Goal: Information Seeking & Learning: Learn about a topic

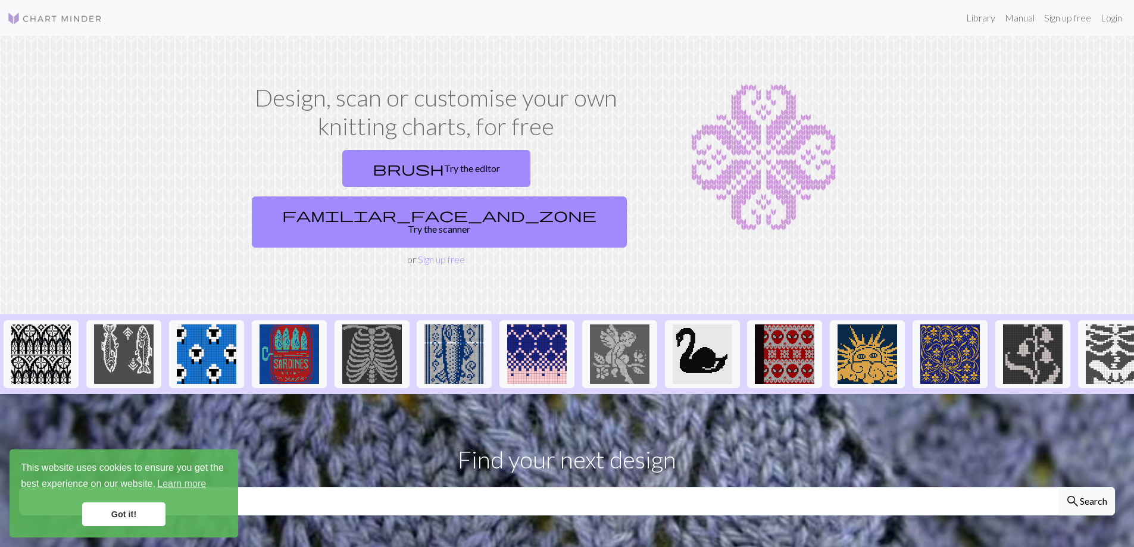
click at [139, 516] on link "Got it!" at bounding box center [123, 514] width 83 height 24
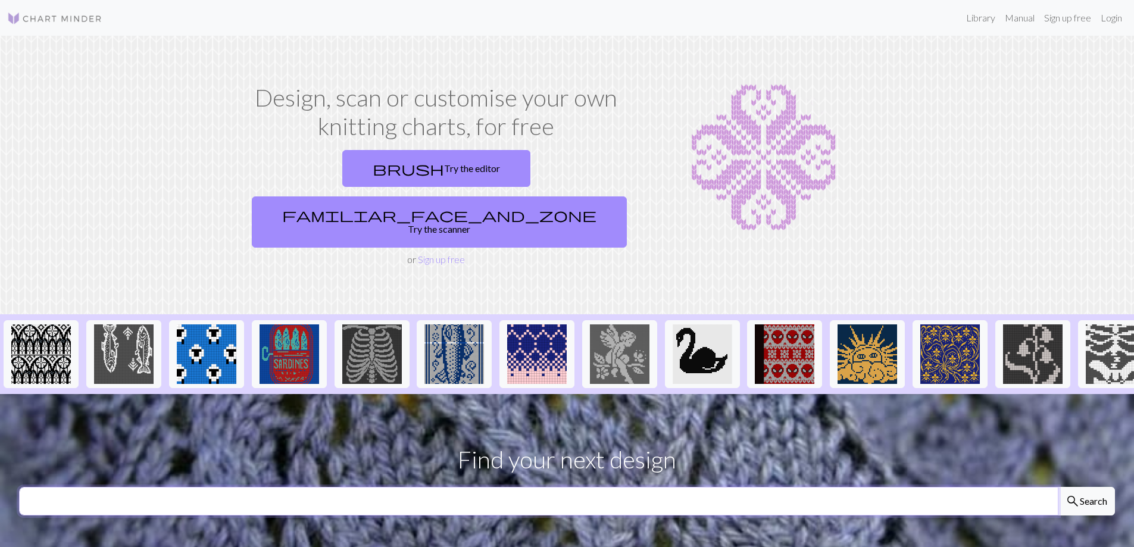
click at [286, 487] on input "text" at bounding box center [539, 501] width 1040 height 29
type input "bat"
click at [1058, 487] on button "search Search" at bounding box center [1086, 501] width 57 height 29
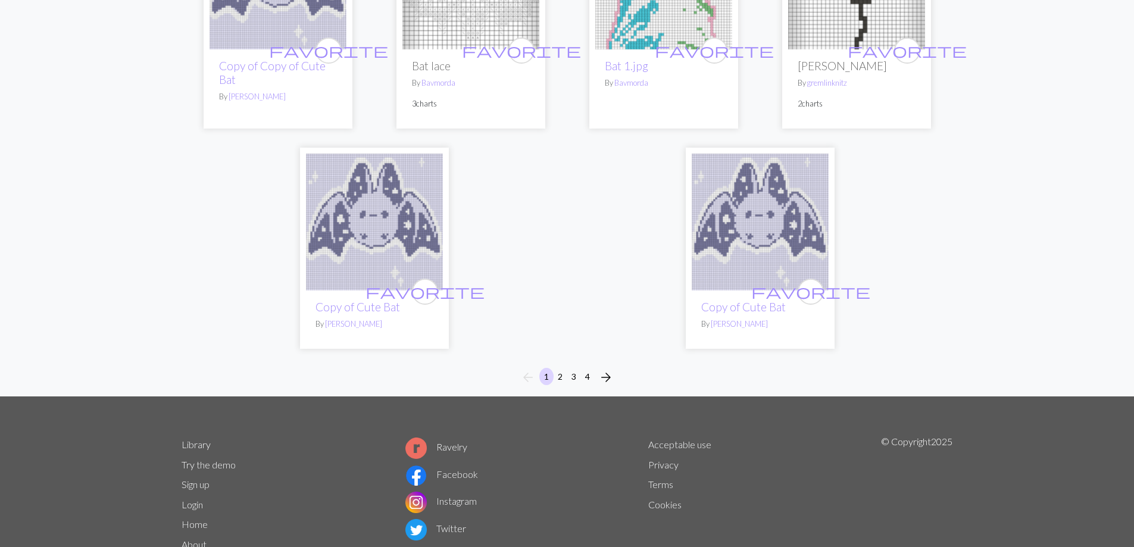
scroll to position [2954, 0]
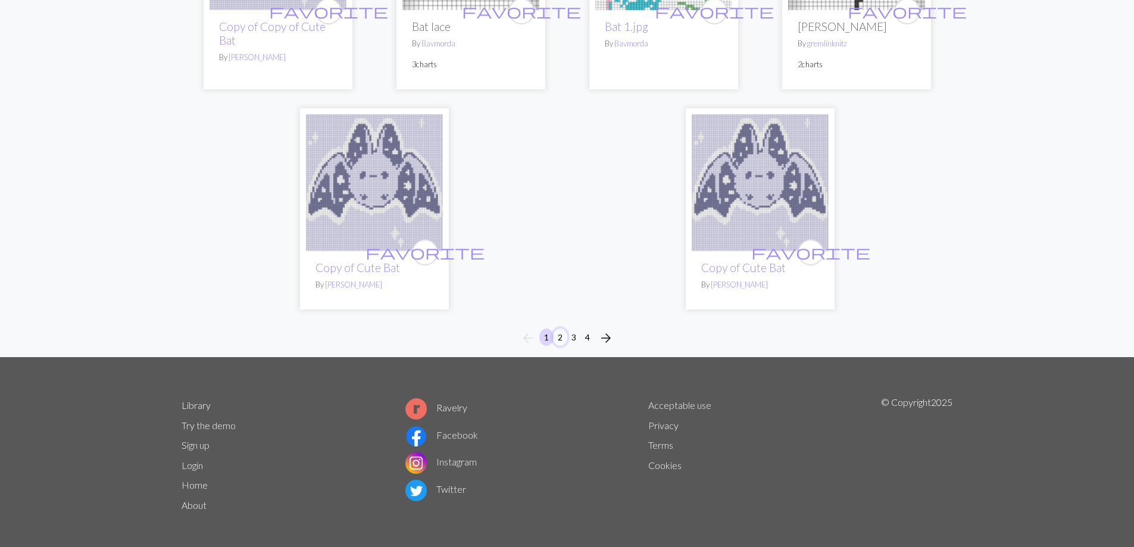
click at [561, 329] on button "2" at bounding box center [560, 337] width 14 height 17
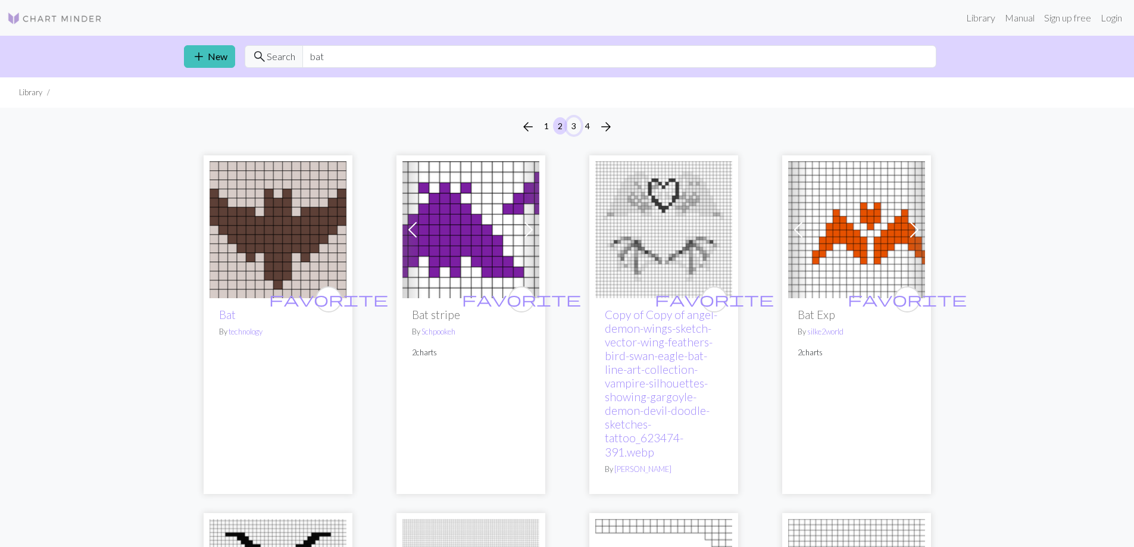
click at [570, 126] on button "3" at bounding box center [574, 125] width 14 height 17
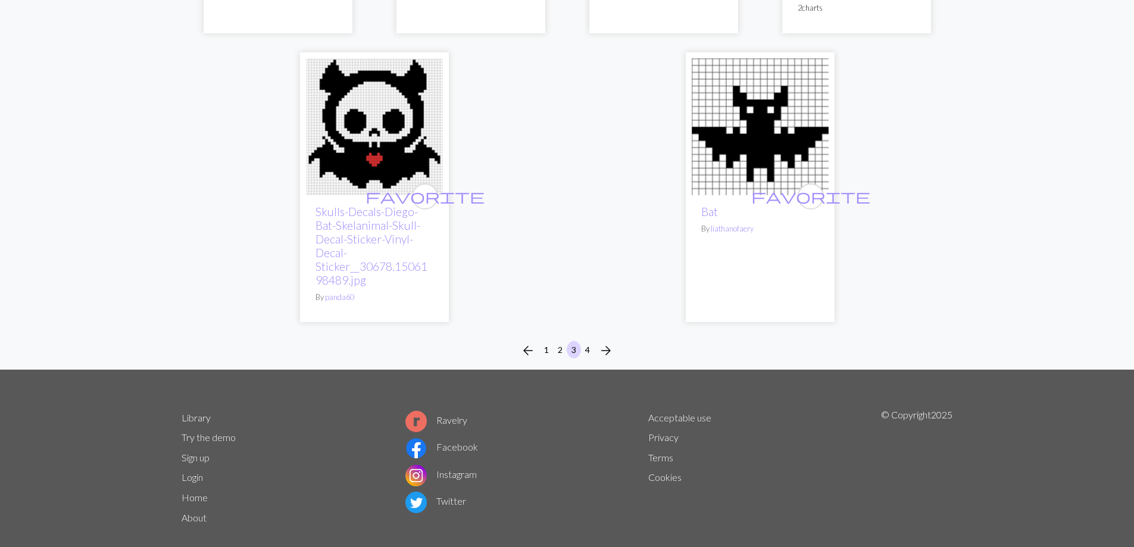
scroll to position [3180, 0]
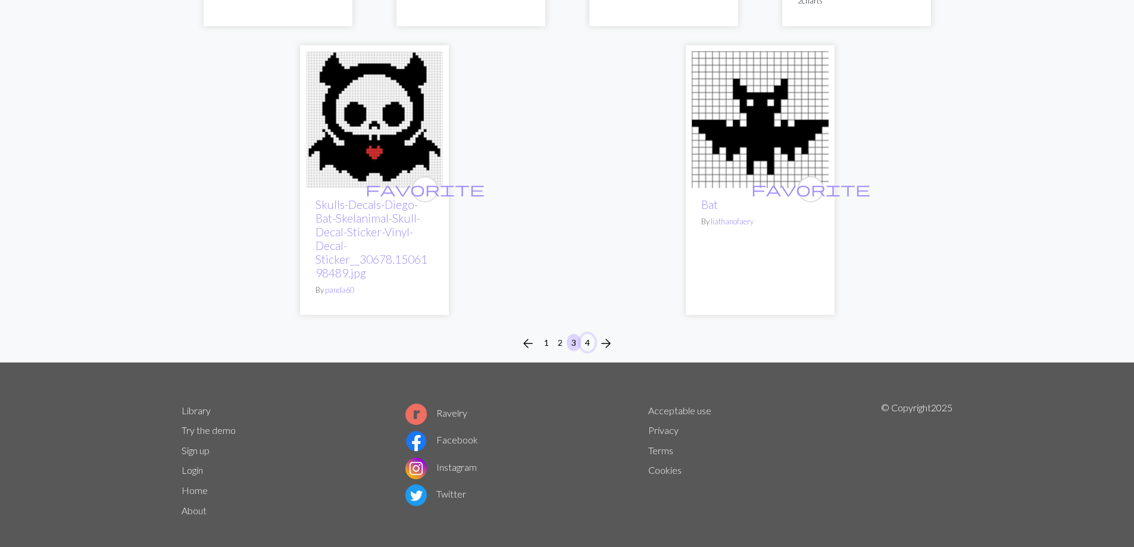
click at [586, 334] on button "4" at bounding box center [587, 342] width 14 height 17
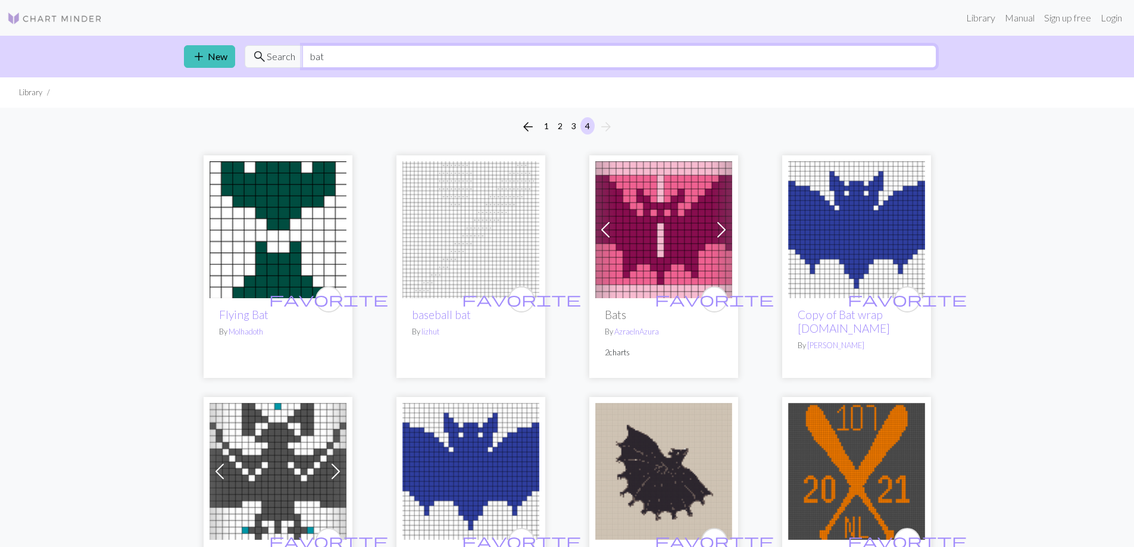
click at [572, 58] on input "bat" at bounding box center [619, 56] width 634 height 23
click at [570, 57] on input "bat" at bounding box center [619, 56] width 634 height 23
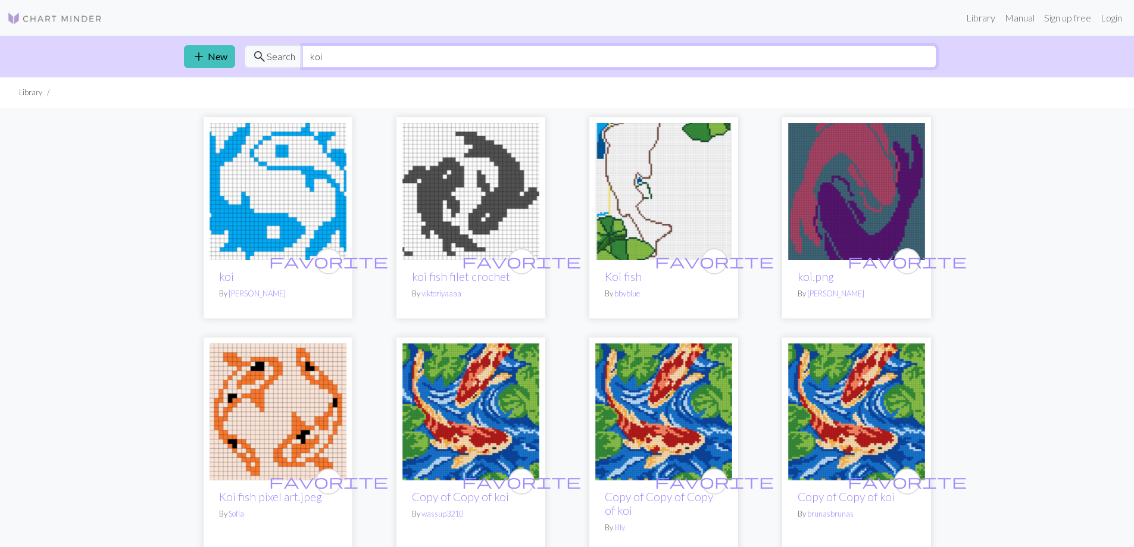
click at [454, 52] on input "koi" at bounding box center [619, 56] width 634 height 23
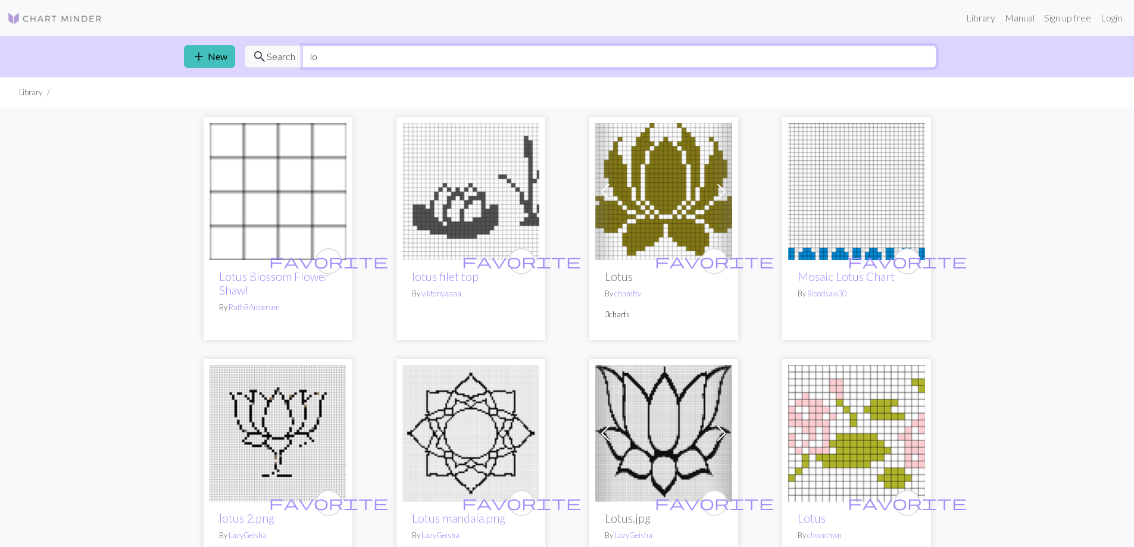
type input "l"
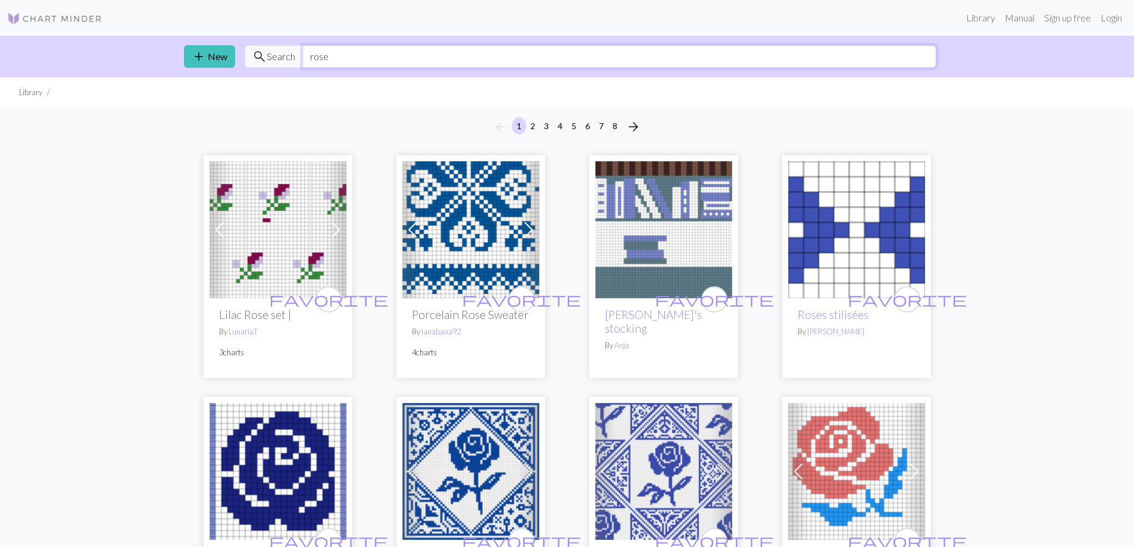
click at [635, 57] on input "rose" at bounding box center [619, 56] width 634 height 23
click at [635, 55] on input "rose" at bounding box center [619, 56] width 634 height 23
click at [639, 52] on input "rose" at bounding box center [619, 56] width 634 height 23
click at [642, 54] on input "rose" at bounding box center [619, 56] width 634 height 23
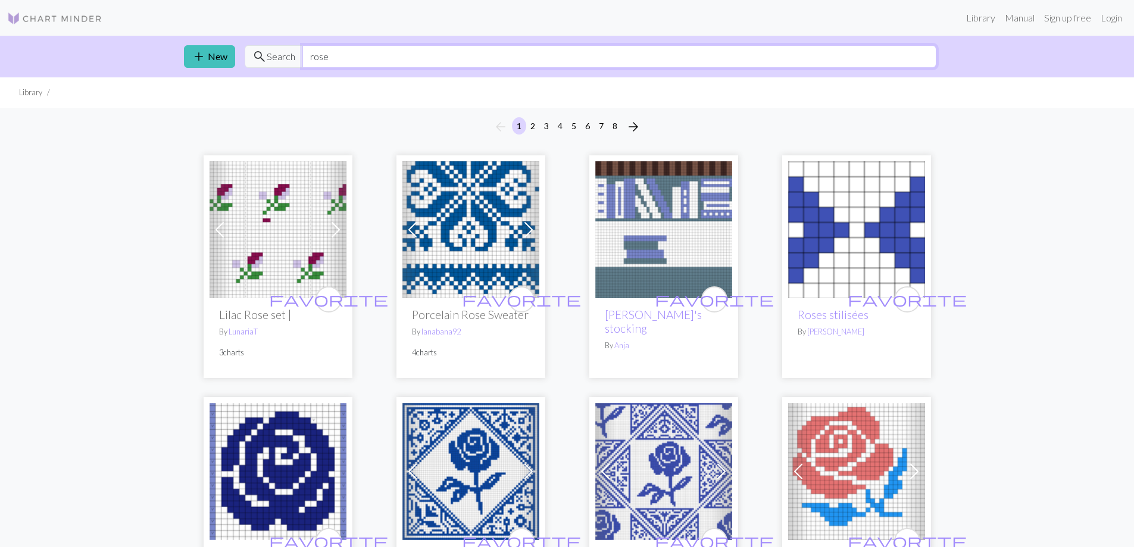
click at [644, 56] on input "rose" at bounding box center [619, 56] width 634 height 23
type input "angel crying"
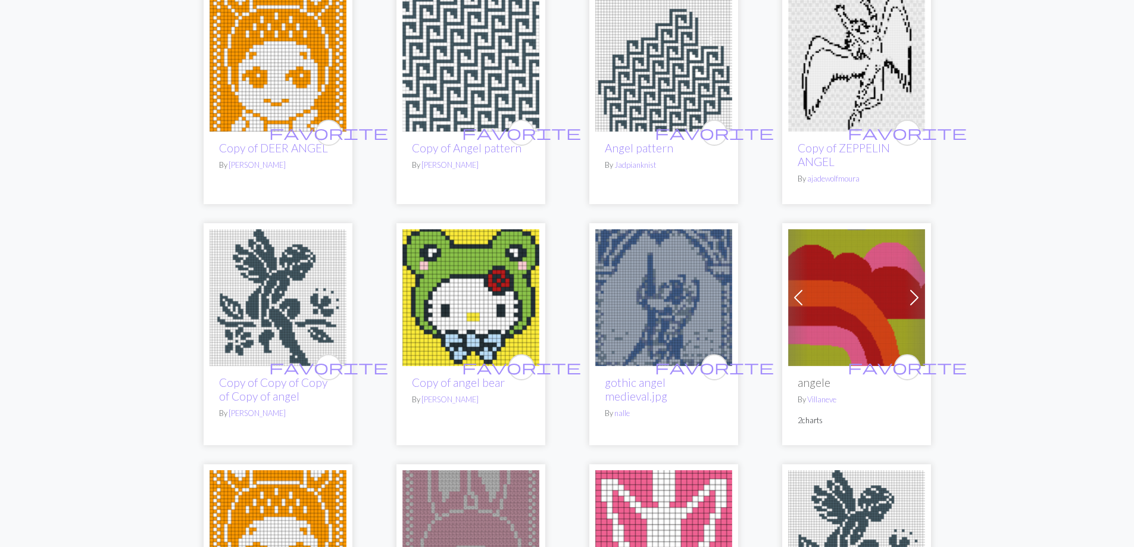
scroll to position [1128, 0]
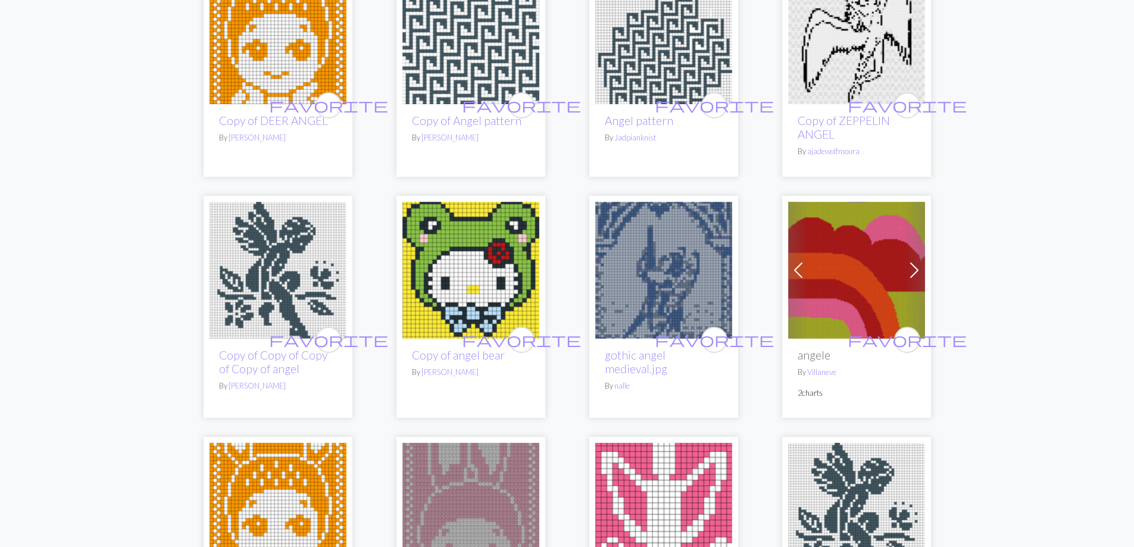
click at [654, 294] on img at bounding box center [663, 270] width 137 height 137
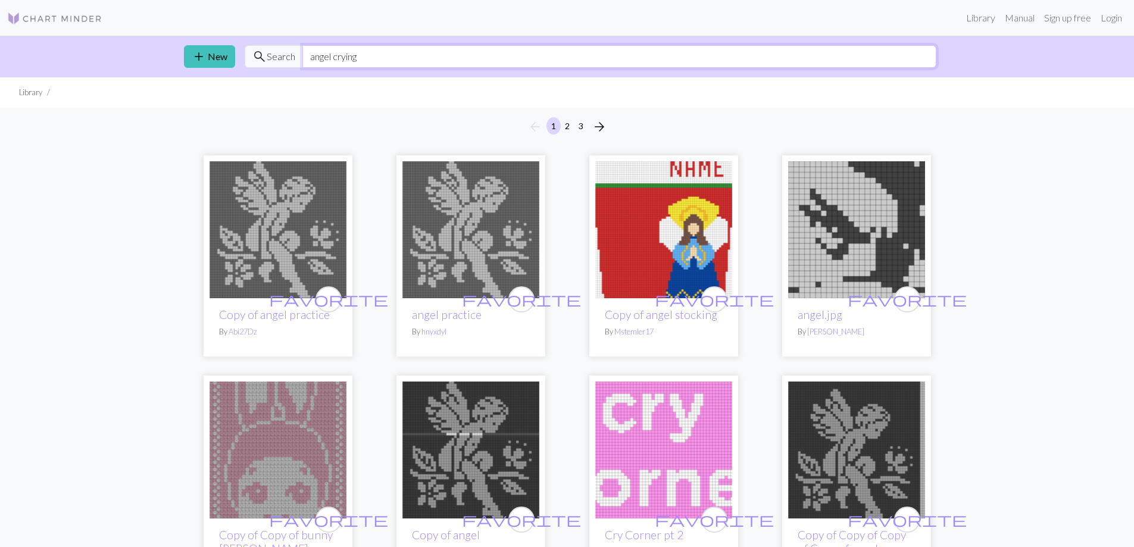
click at [410, 49] on input "angel crying" at bounding box center [619, 56] width 634 height 23
click at [417, 52] on input "angel crying" at bounding box center [619, 56] width 634 height 23
click at [417, 51] on input "angel crying" at bounding box center [619, 56] width 634 height 23
click at [416, 52] on input "angel crying" at bounding box center [619, 56] width 634 height 23
click at [418, 54] on input "angel crying" at bounding box center [619, 56] width 634 height 23
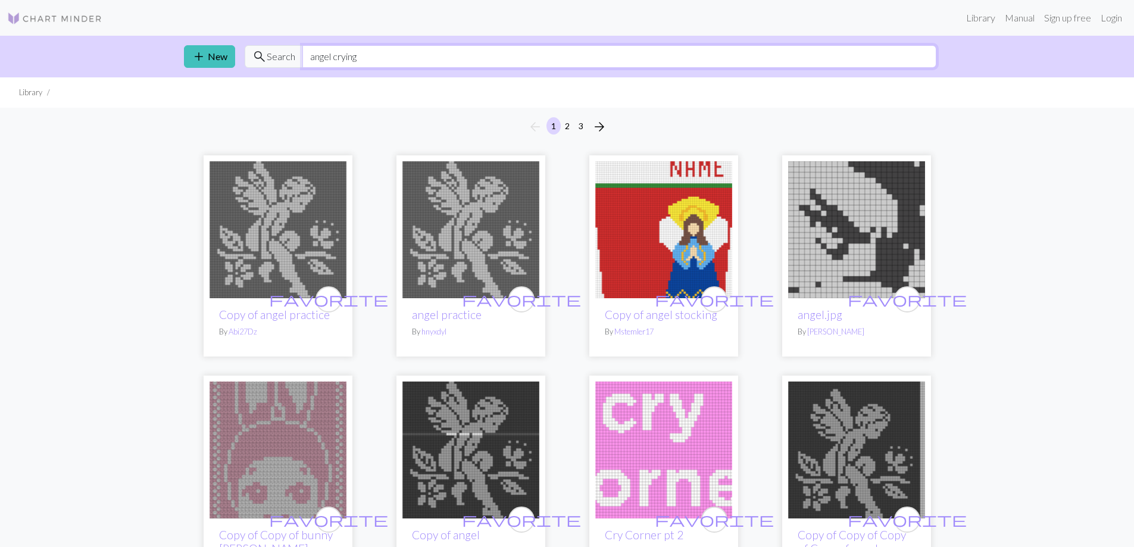
click at [417, 57] on input "angel crying" at bounding box center [619, 56] width 634 height 23
click at [420, 54] on input "angel crying" at bounding box center [619, 56] width 634 height 23
click at [420, 52] on input "angel crying" at bounding box center [619, 56] width 634 height 23
drag, startPoint x: 419, startPoint y: 49, endPoint x: 422, endPoint y: 43, distance: 7.2
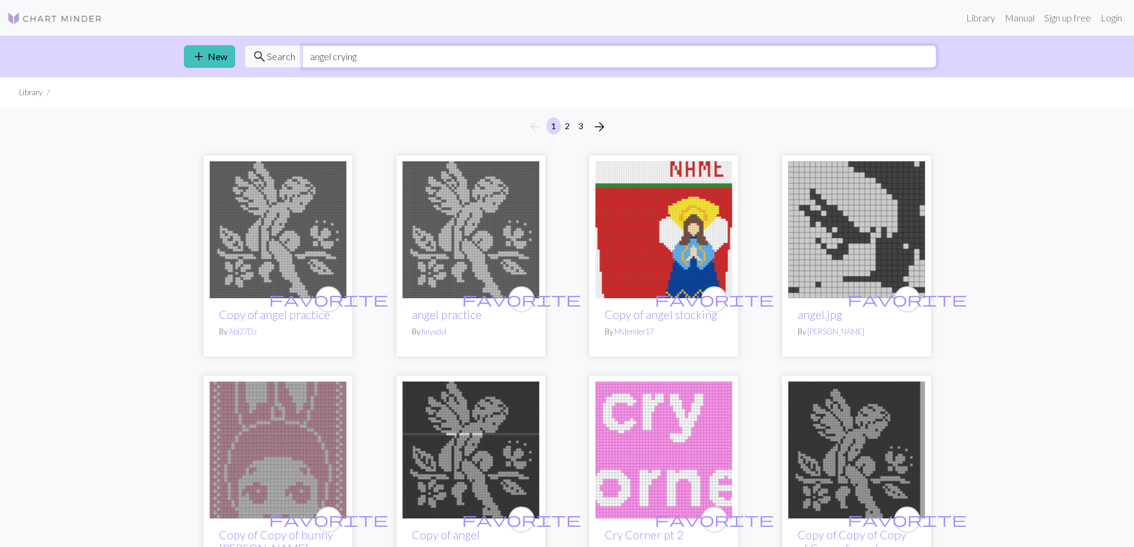
click at [419, 52] on input "angel crying" at bounding box center [619, 56] width 634 height 23
type input "a"
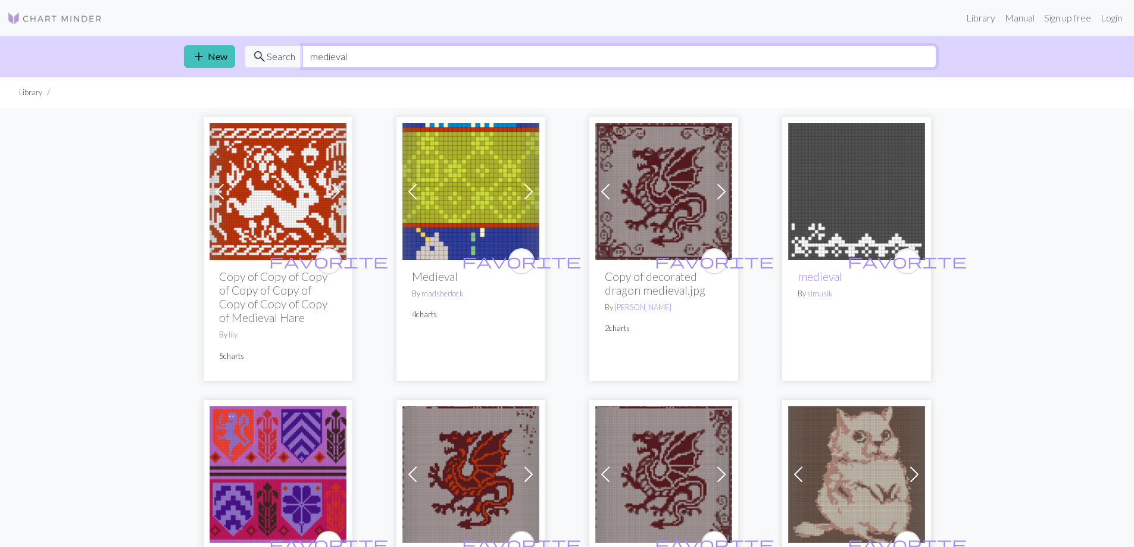
type input "medieval"
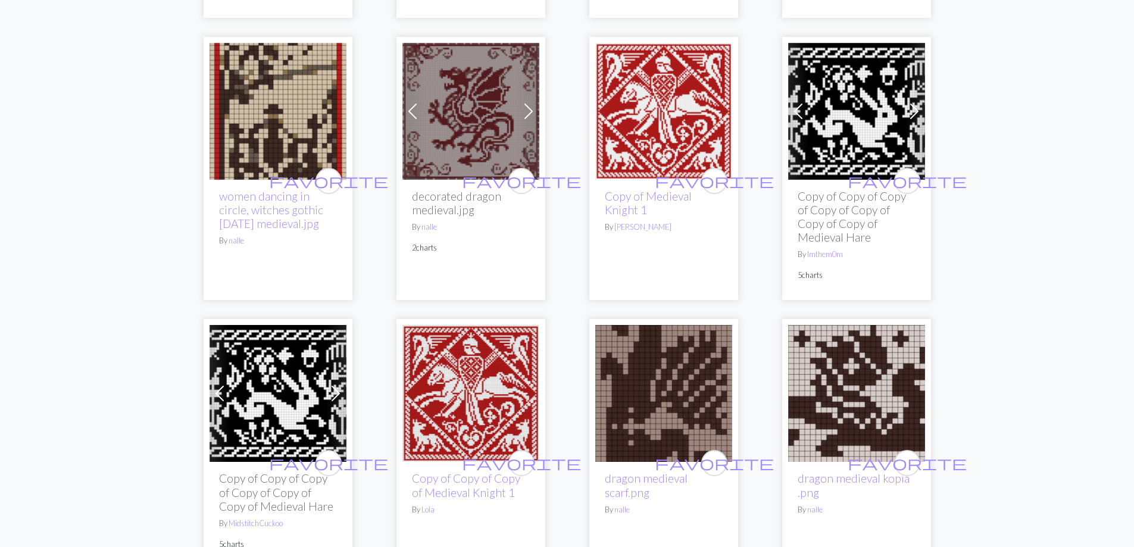
scroll to position [819, 0]
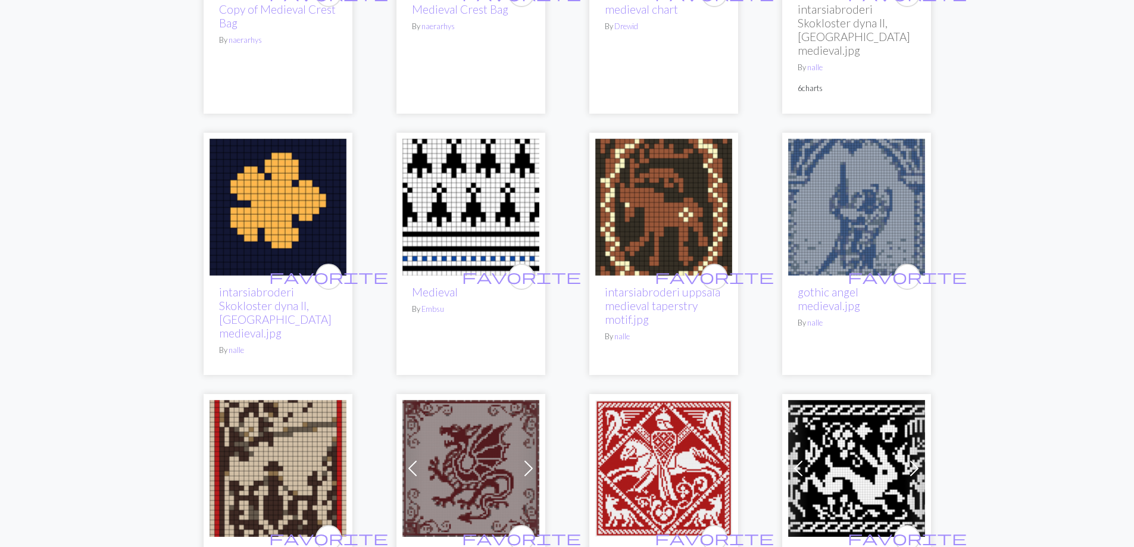
click at [655, 400] on img at bounding box center [663, 468] width 137 height 137
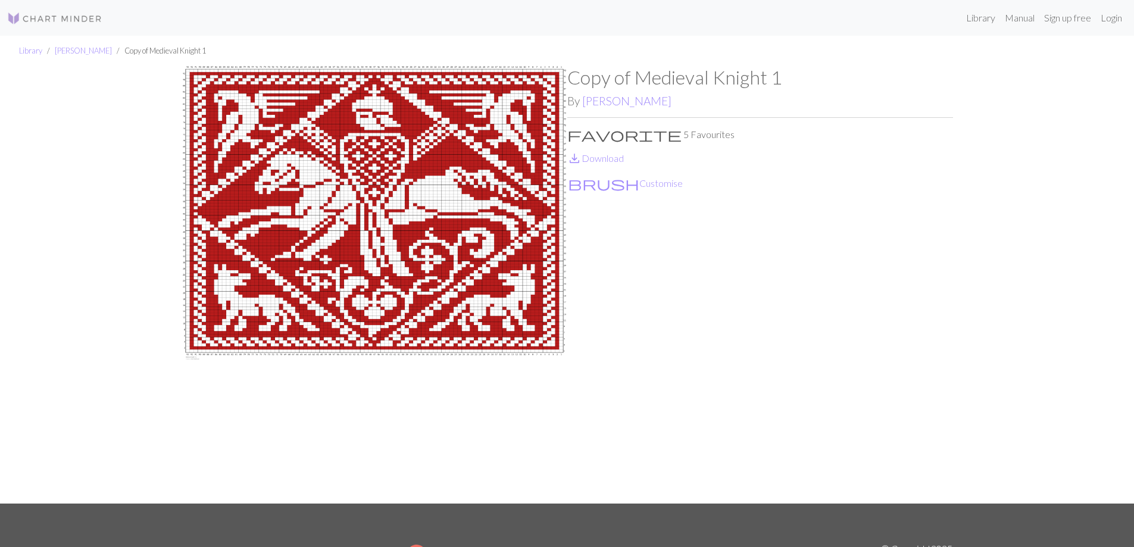
drag, startPoint x: 400, startPoint y: 205, endPoint x: 643, endPoint y: 278, distance: 253.5
click at [643, 278] on div "Copy of Medieval Knight 1 By [PERSON_NAME] favorite 5 Favourites save_alt Downl…" at bounding box center [760, 285] width 386 height 438
click at [385, 206] on img at bounding box center [375, 285] width 386 height 438
click at [45, 18] on img at bounding box center [54, 18] width 95 height 14
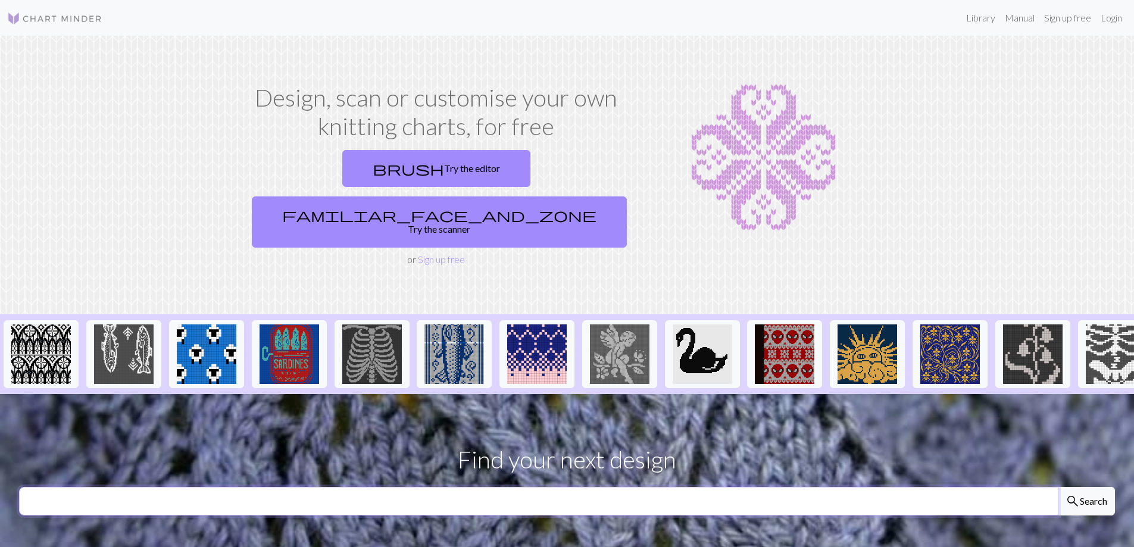
click at [302, 487] on input "text" at bounding box center [539, 501] width 1040 height 29
type input "deer"
click at [1058, 487] on button "search Search" at bounding box center [1086, 501] width 57 height 29
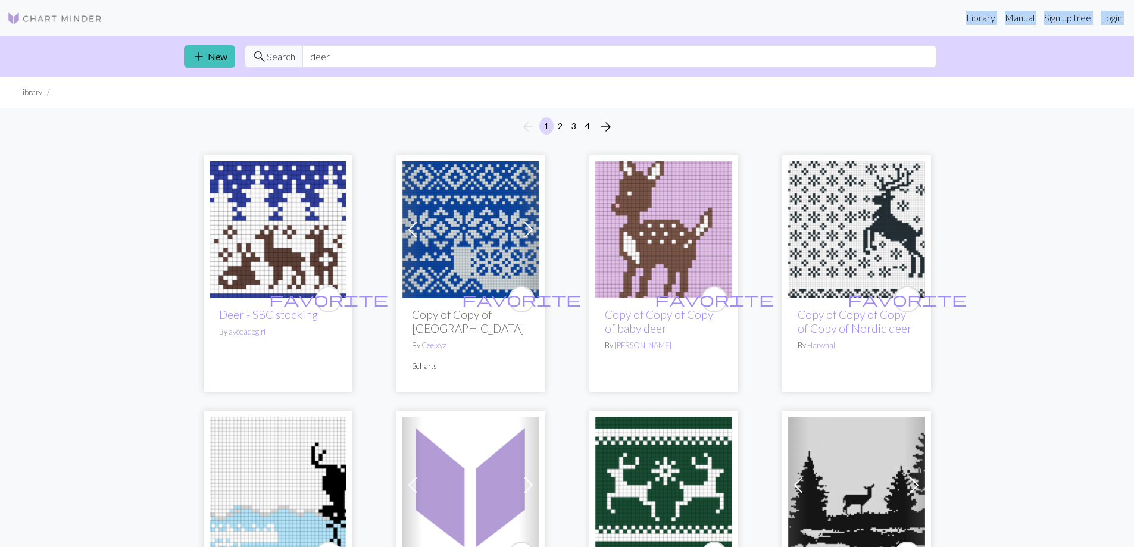
click at [493, 42] on div "Library Manual Sign up free Login add New search Search deer Library arrow_back…" at bounding box center [567, 273] width 1134 height 547
click at [493, 49] on input "deer" at bounding box center [619, 56] width 634 height 23
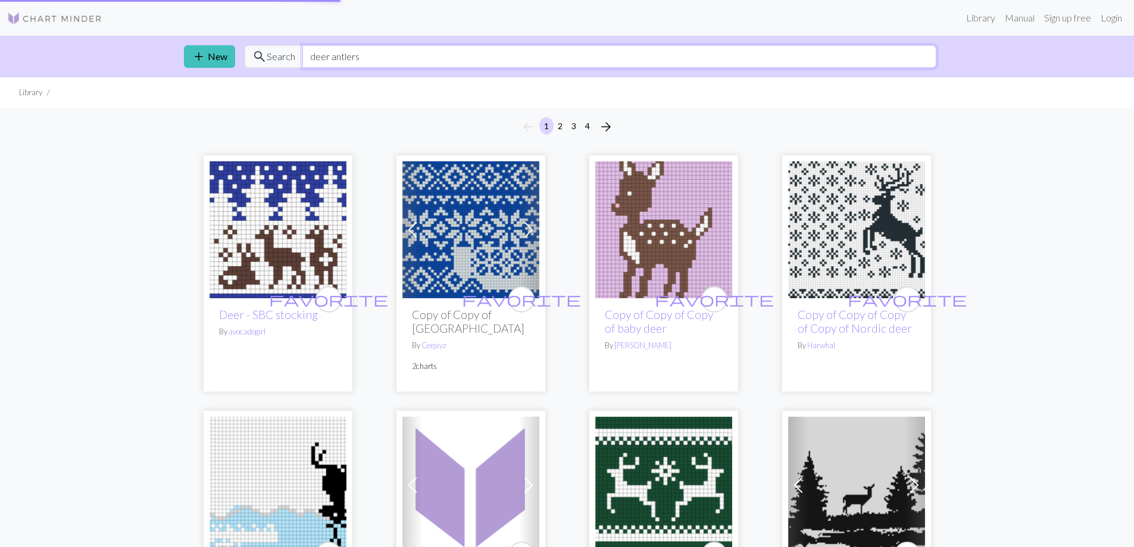
type input "deer antlers"
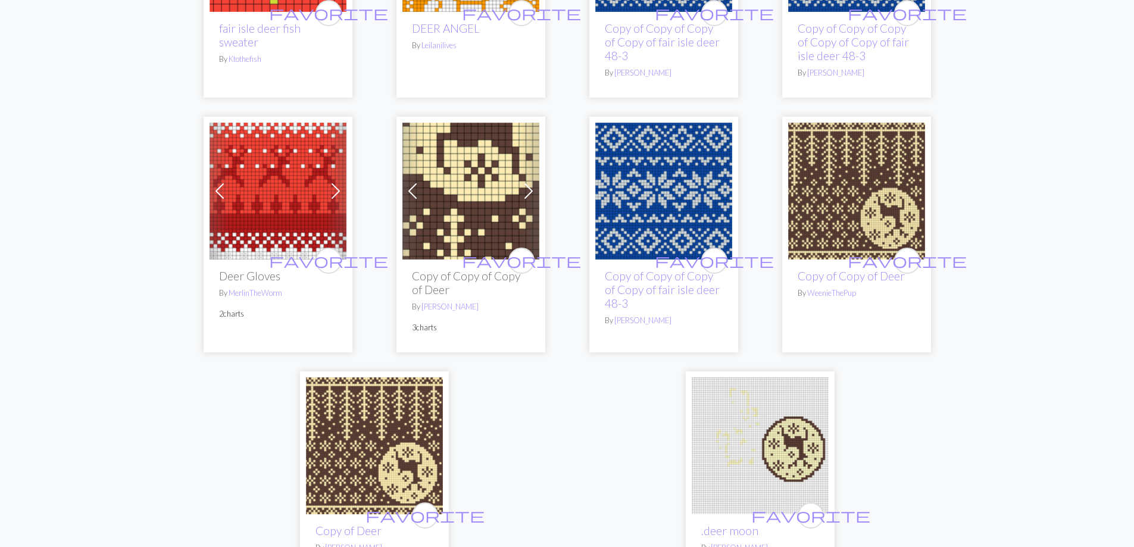
scroll to position [2858, 0]
